Goal: Task Accomplishment & Management: Use online tool/utility

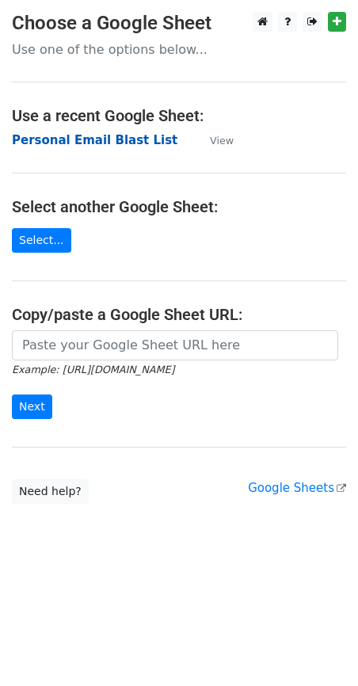
click at [82, 138] on strong "Personal Email Blast List" at bounding box center [95, 140] width 166 height 14
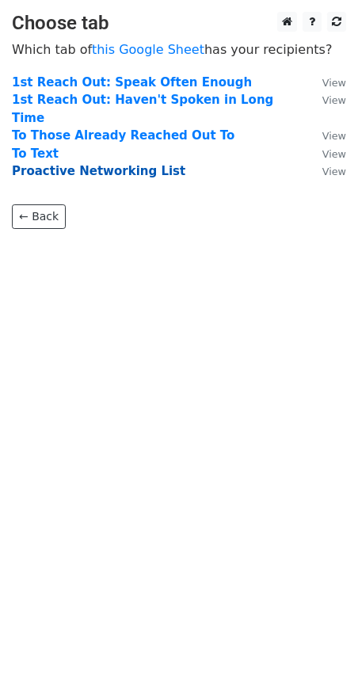
click at [81, 164] on strong "Proactive Networking List" at bounding box center [99, 171] width 174 height 14
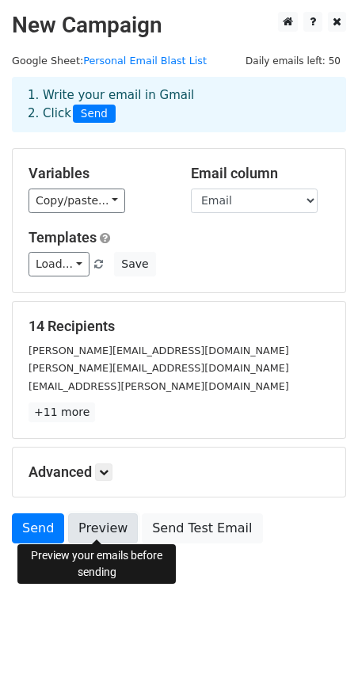
click at [104, 527] on link "Preview" at bounding box center [103, 529] width 70 height 30
click at [104, 529] on link "Preview" at bounding box center [103, 529] width 70 height 30
click at [112, 532] on link "Preview" at bounding box center [103, 529] width 70 height 30
click at [101, 529] on link "Preview" at bounding box center [103, 529] width 70 height 30
click at [111, 524] on link "Preview" at bounding box center [103, 529] width 70 height 30
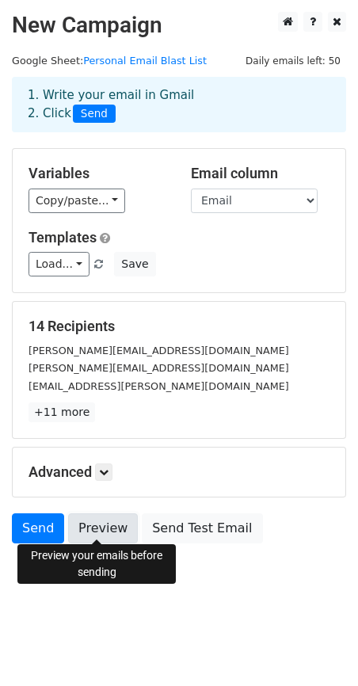
click at [101, 514] on link "Preview" at bounding box center [103, 529] width 70 height 30
click at [103, 531] on link "Preview" at bounding box center [103, 529] width 70 height 30
click at [101, 527] on link "Preview" at bounding box center [103, 529] width 70 height 30
click at [103, 468] on icon at bounding box center [104, 473] width 10 height 10
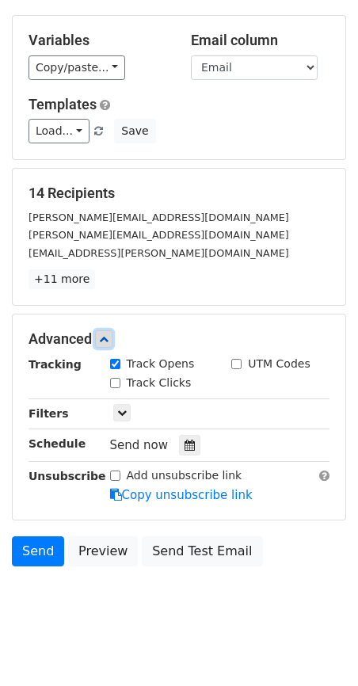
scroll to position [140, 0]
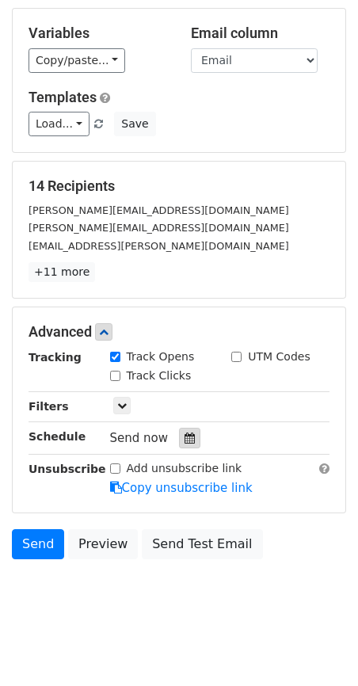
click at [185, 435] on icon at bounding box center [190, 438] width 10 height 11
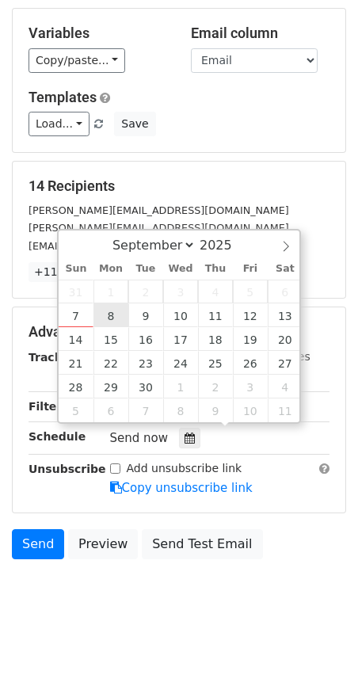
type input "2025-09-08 12:00"
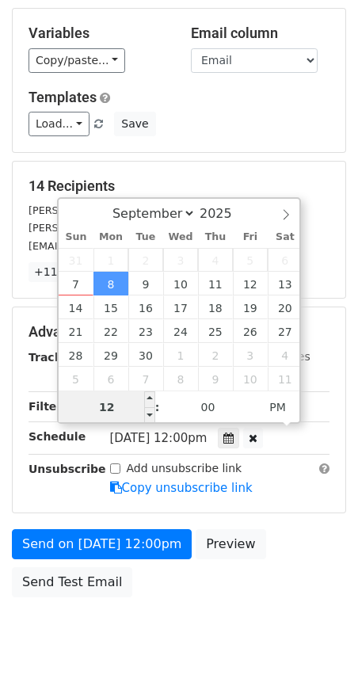
type input "8"
type input "2025-09-08 08:00"
click at [283, 404] on span "PM" at bounding box center [278, 408] width 44 height 32
type input "08"
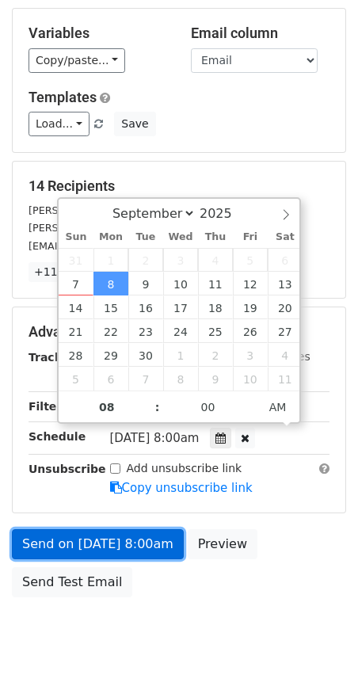
click at [32, 538] on link "Send on Sep 8 at 8:00am" at bounding box center [98, 544] width 172 height 30
